Goal: Information Seeking & Learning: Learn about a topic

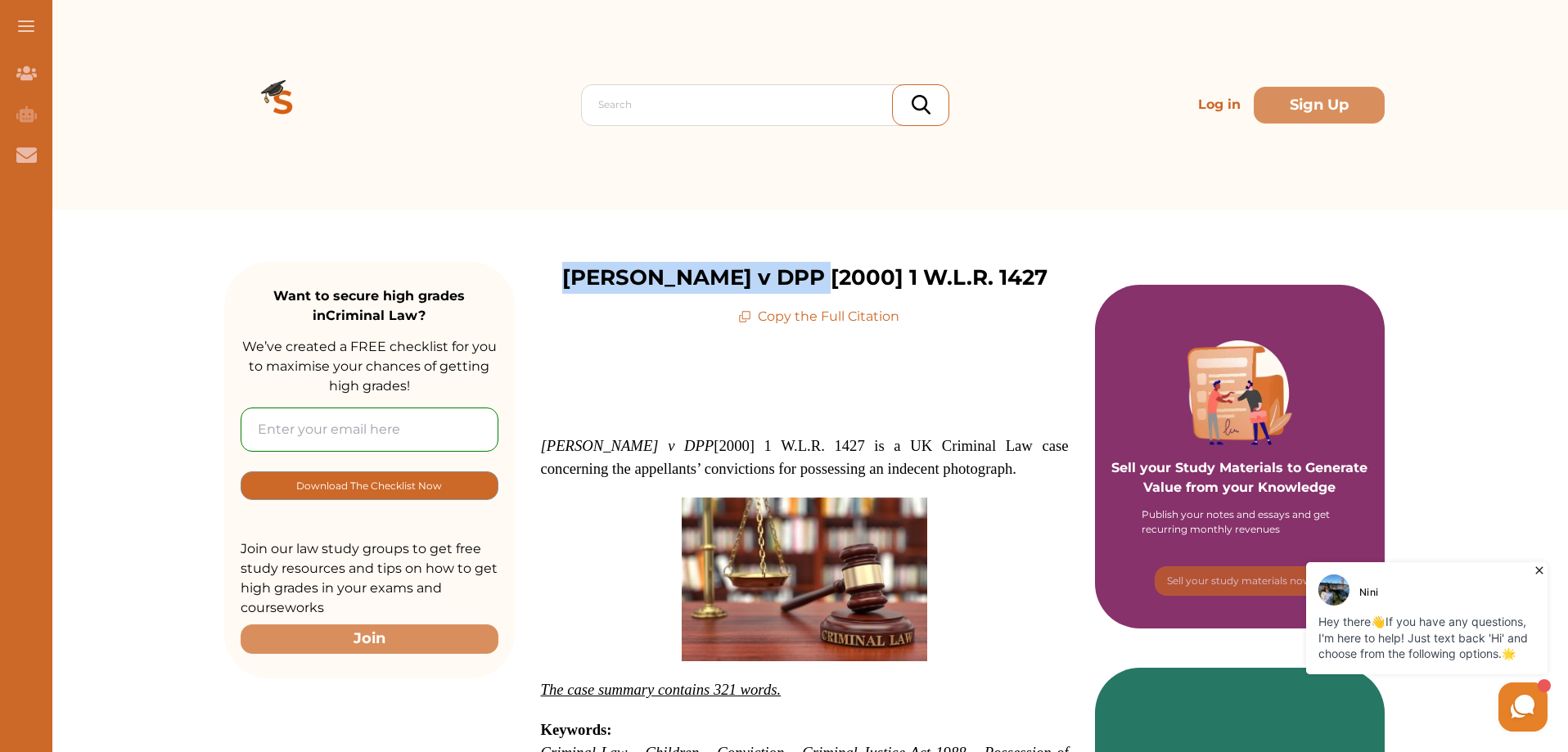
drag, startPoint x: 862, startPoint y: 280, endPoint x: 547, endPoint y: 283, distance: 315.0
click at [547, 283] on div "[PERSON_NAME] v DPP [2000] 1 W.L.R. 1427 Copy the Full Citation" at bounding box center [805, 294] width 580 height 64
copy p "[PERSON_NAME] v DPP [2000]"
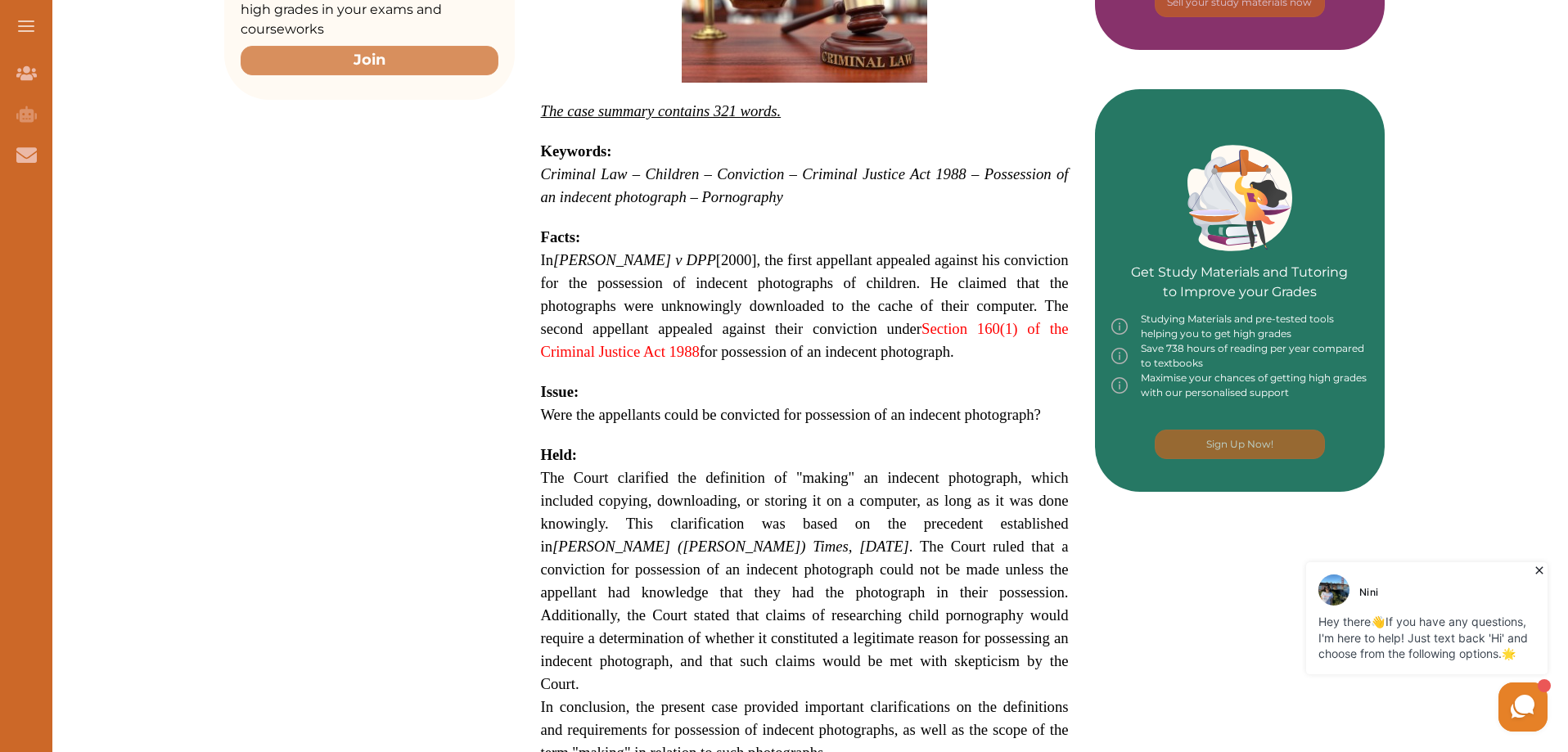
scroll to position [575, 0]
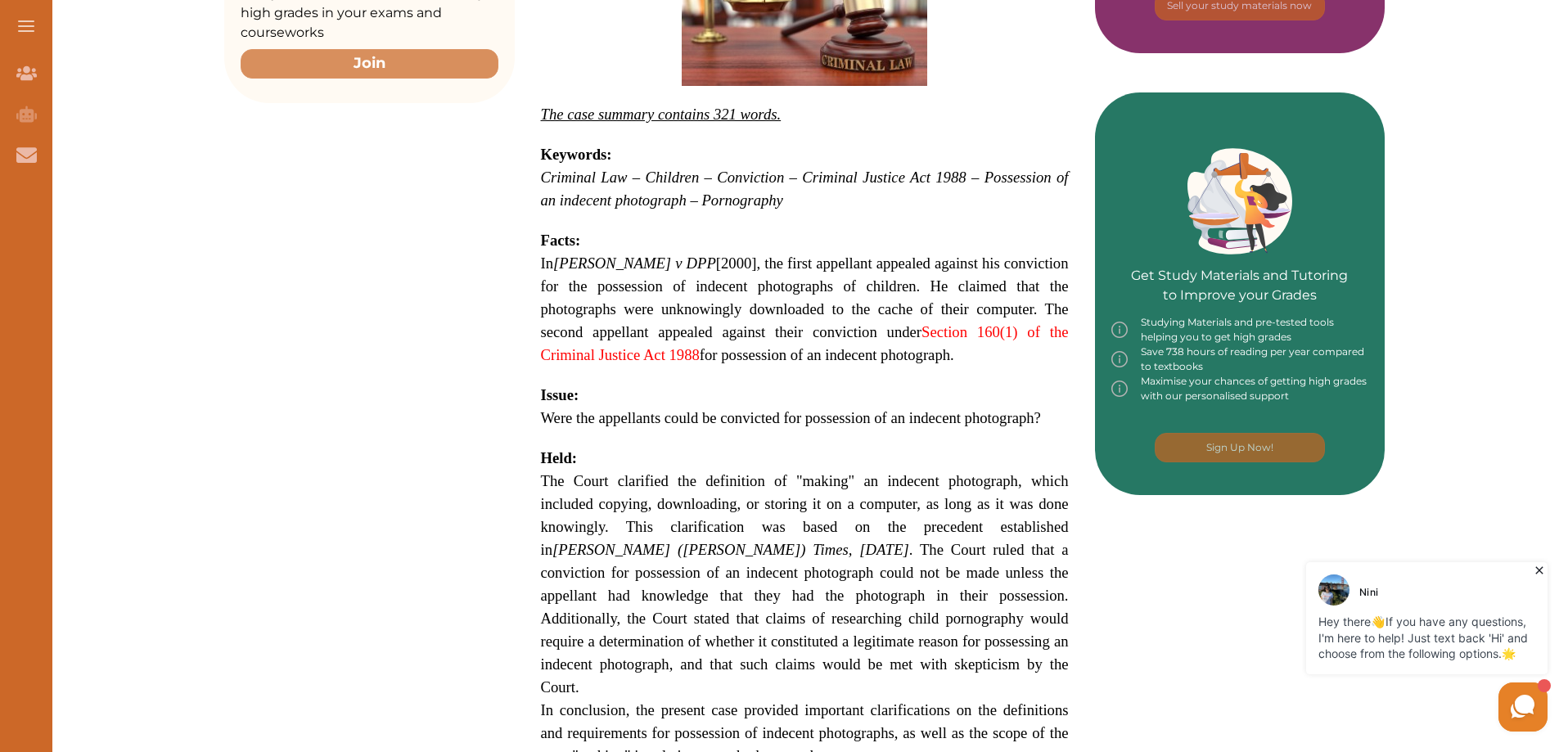
click at [936, 253] on p "In [PERSON_NAME] v DPP [2000], the first appellant appealed against his convict…" at bounding box center [805, 310] width 528 height 115
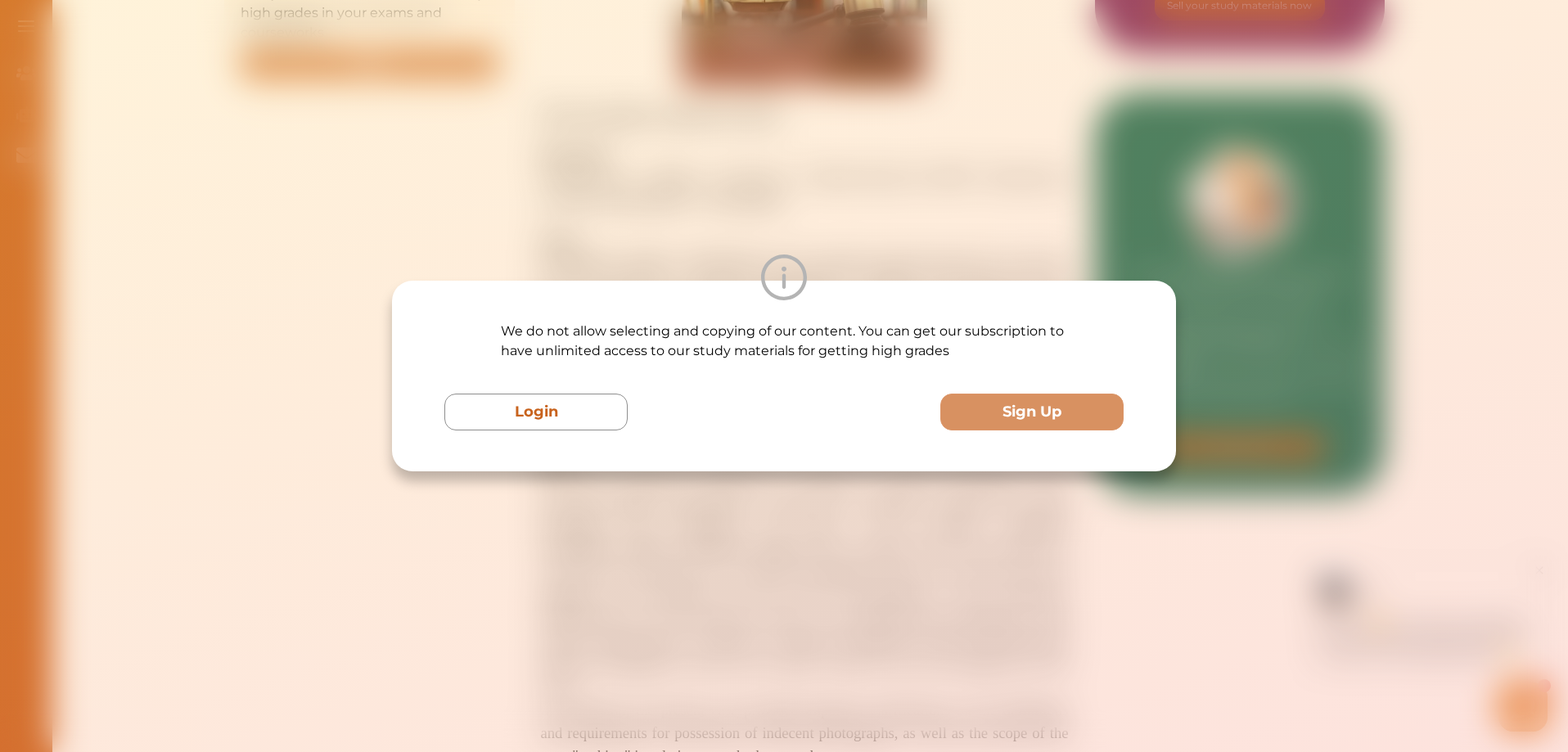
click at [1085, 281] on div at bounding box center [783, 277] width 784 height 46
click at [1130, 177] on div "We do not allow selecting and copying of our content. You can get our subscript…" at bounding box center [784, 376] width 1568 height 752
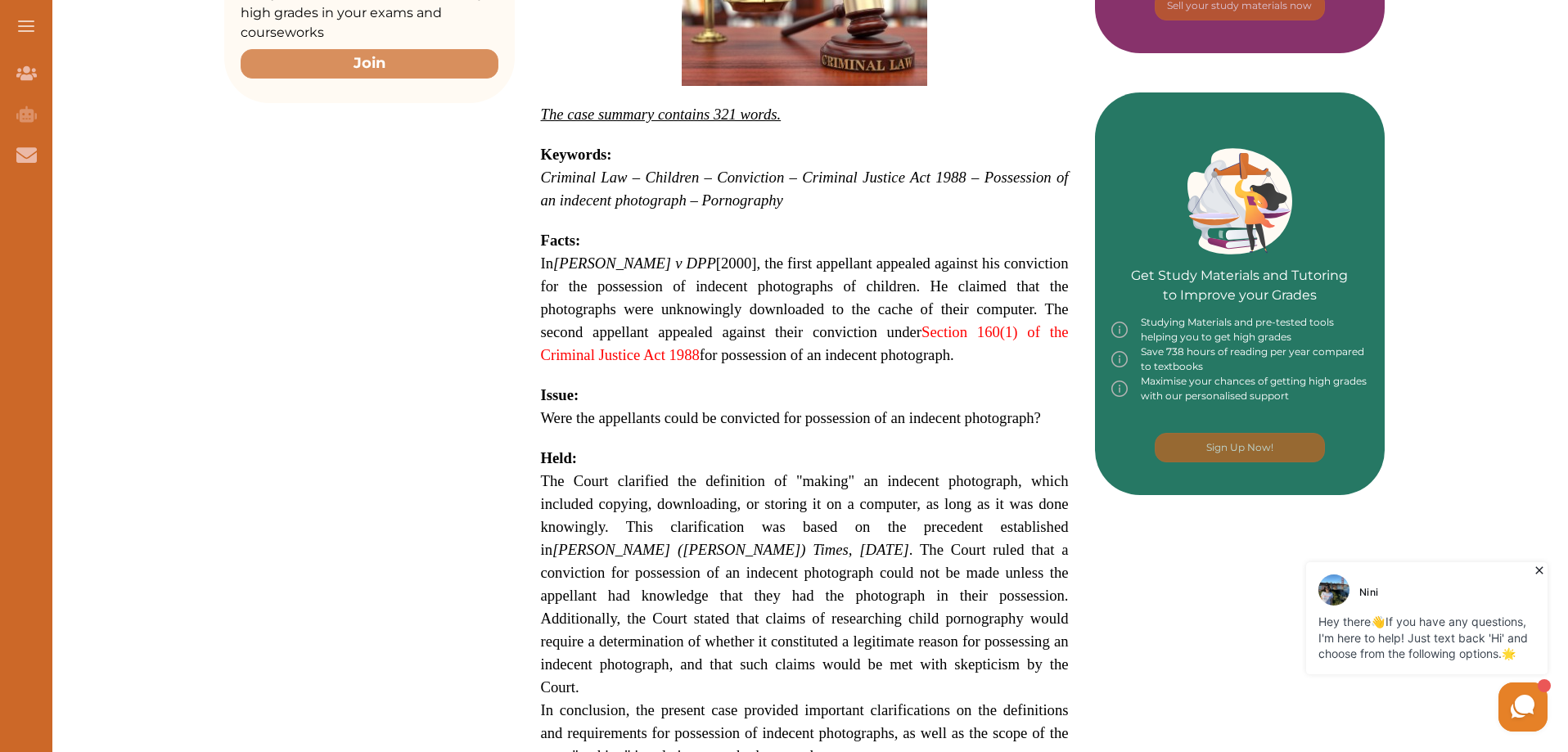
click at [775, 212] on p at bounding box center [805, 221] width 528 height 17
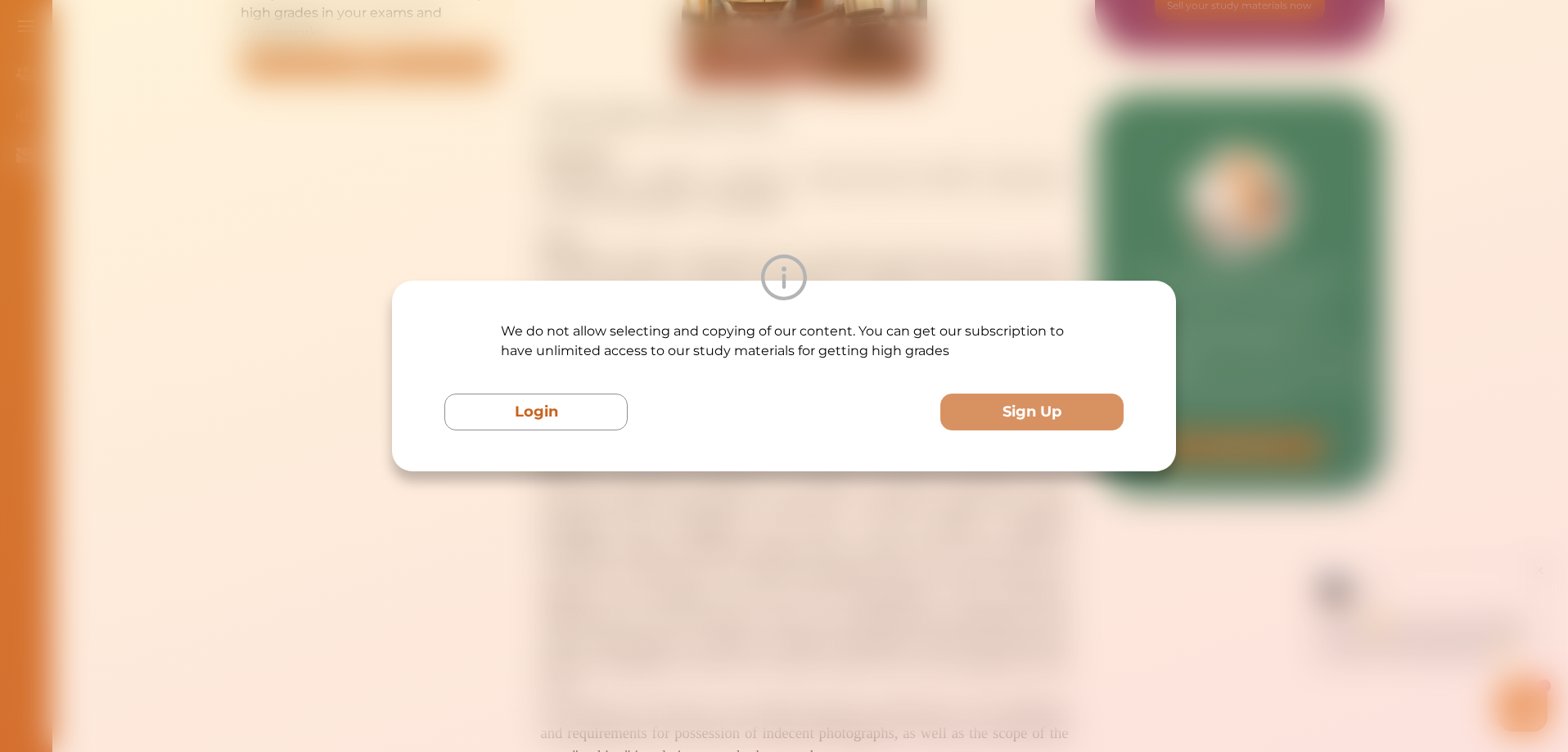
click at [775, 212] on div "We do not allow selecting and copying of our content. You can get our subscript…" at bounding box center [784, 376] width 1568 height 752
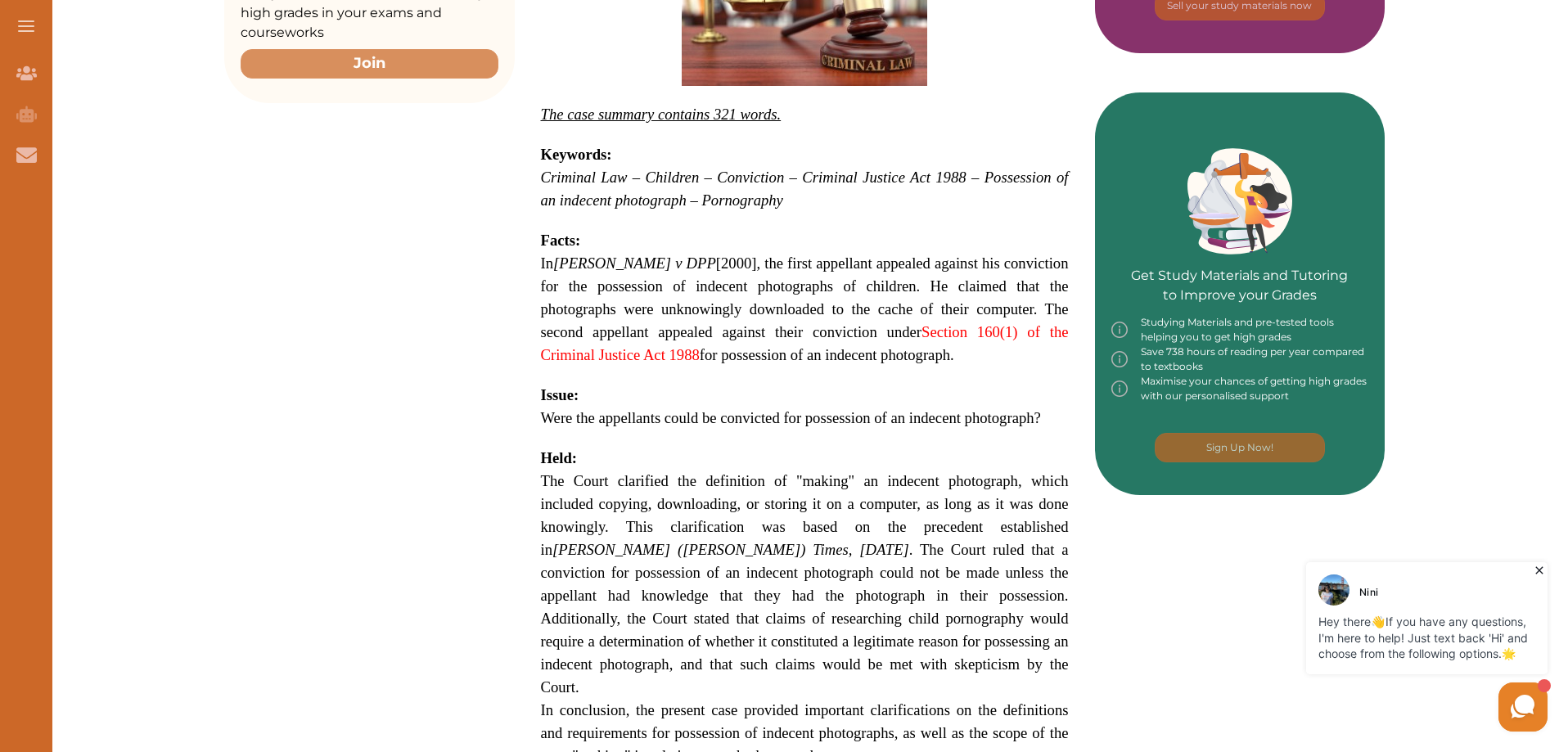
click at [1539, 335] on div "Want to secure high grades in Criminal Law ? We’ve created a FREE checklist for…" at bounding box center [804, 486] width 1527 height 1703
click at [1556, 205] on div "Want to secure high grades in Criminal Law ? We’ve created a FREE checklist for…" at bounding box center [804, 486] width 1527 height 1703
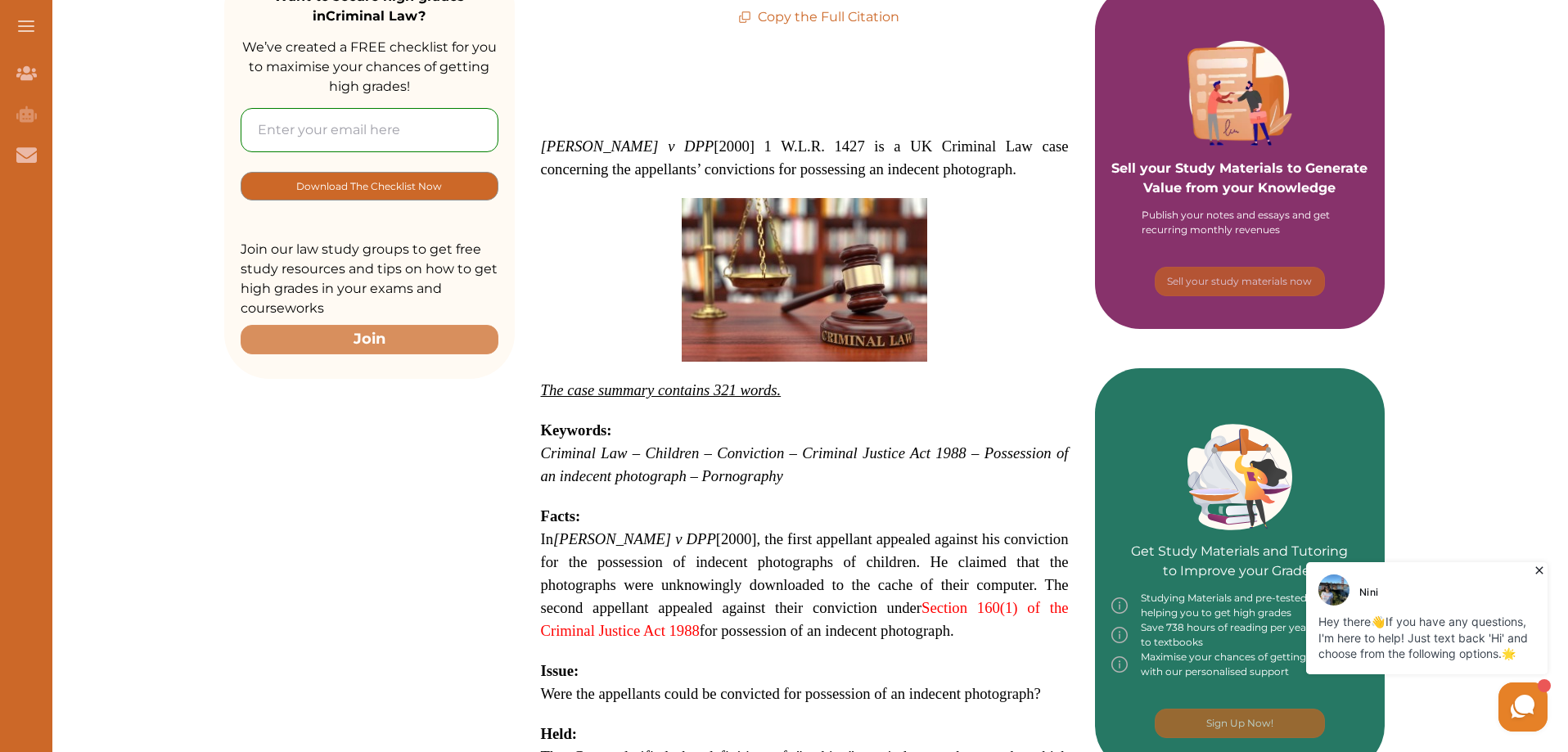
scroll to position [281, 0]
